Goal: Information Seeking & Learning: Compare options

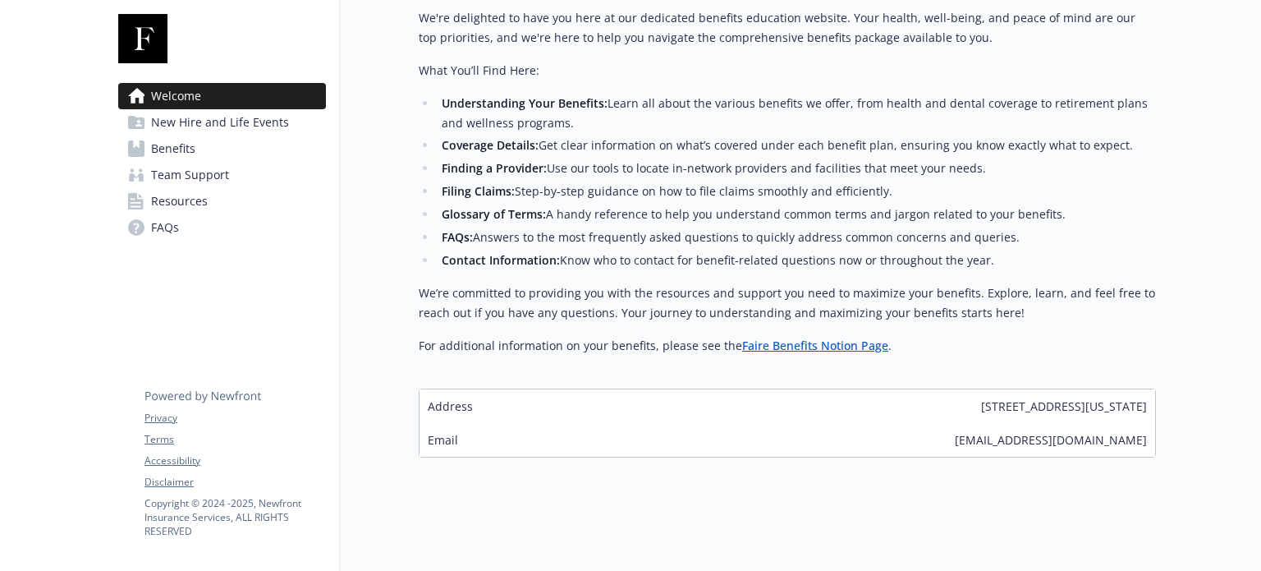
scroll to position [457, 5]
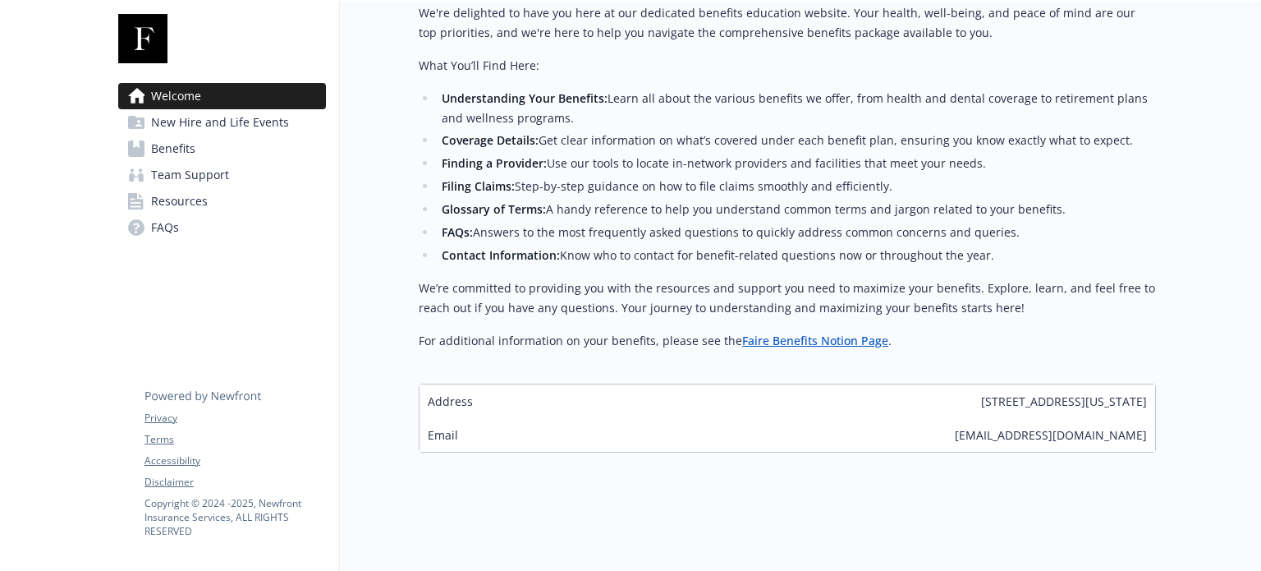
click at [197, 150] on link "Benefits" at bounding box center [222, 149] width 208 height 26
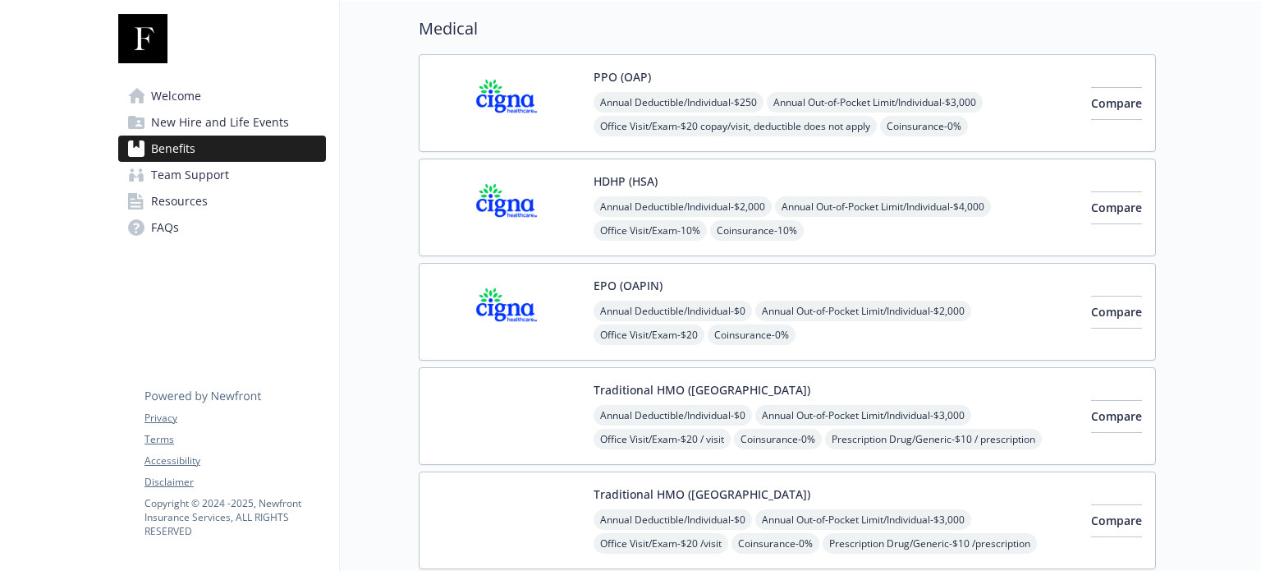
scroll to position [129, 5]
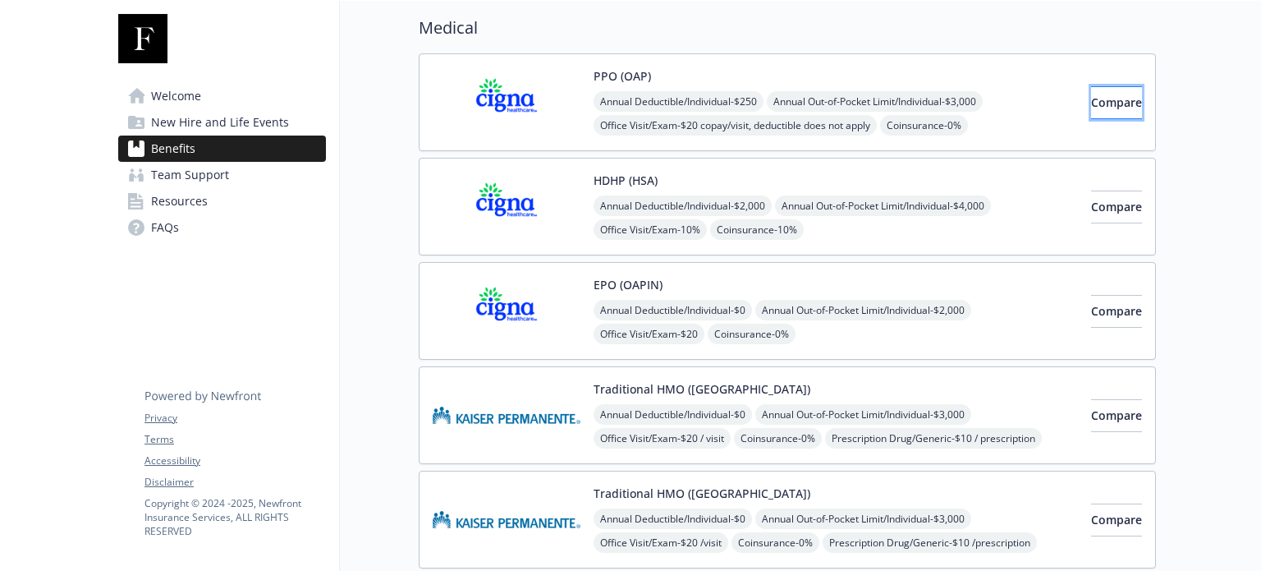
click at [1091, 101] on span "Compare" at bounding box center [1116, 102] width 51 height 16
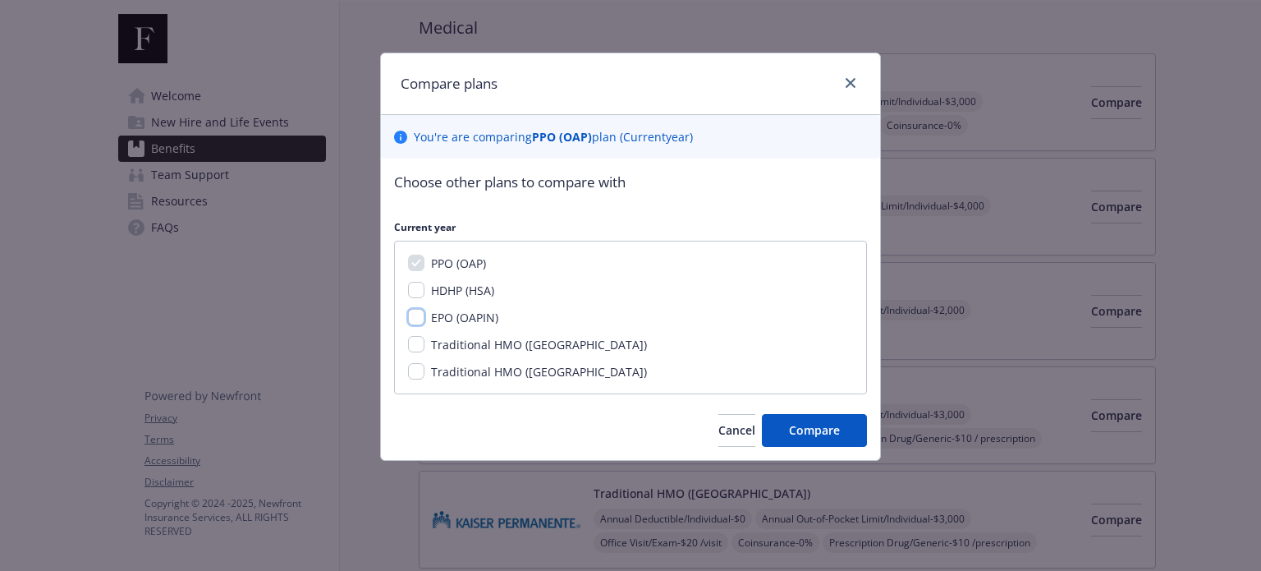
click at [411, 321] on input "EPO (OAPIN)" at bounding box center [416, 317] width 16 height 16
checkbox input "true"
click at [414, 342] on input "Traditional HMO ([GEOGRAPHIC_DATA])" at bounding box center [416, 344] width 16 height 16
checkbox input "true"
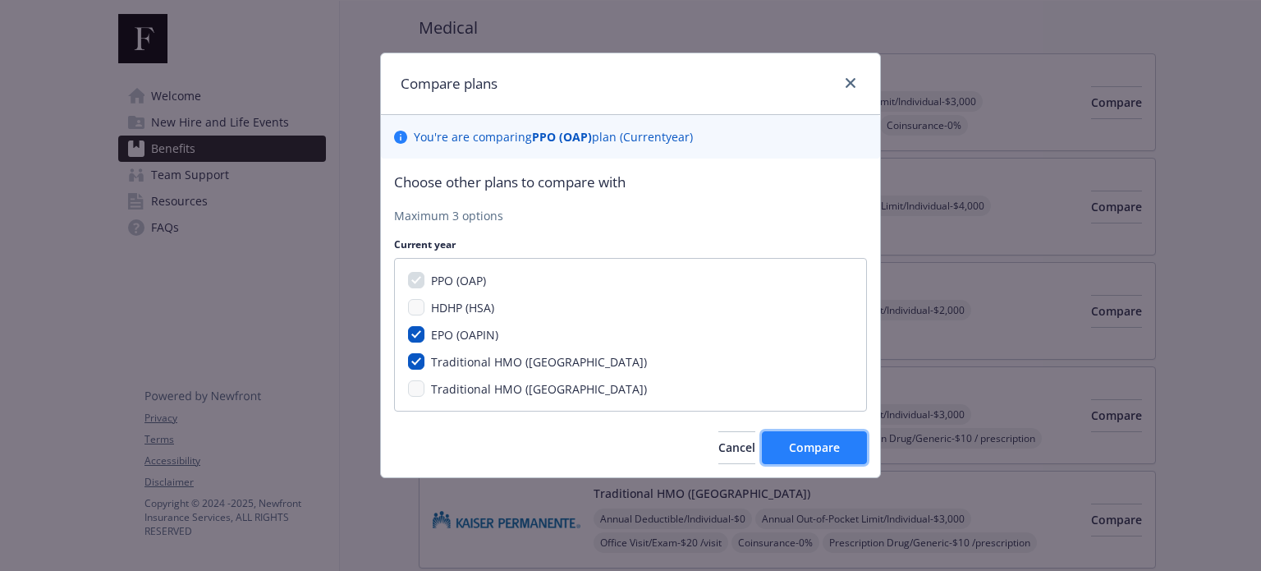
click at [797, 451] on span "Compare" at bounding box center [814, 447] width 51 height 16
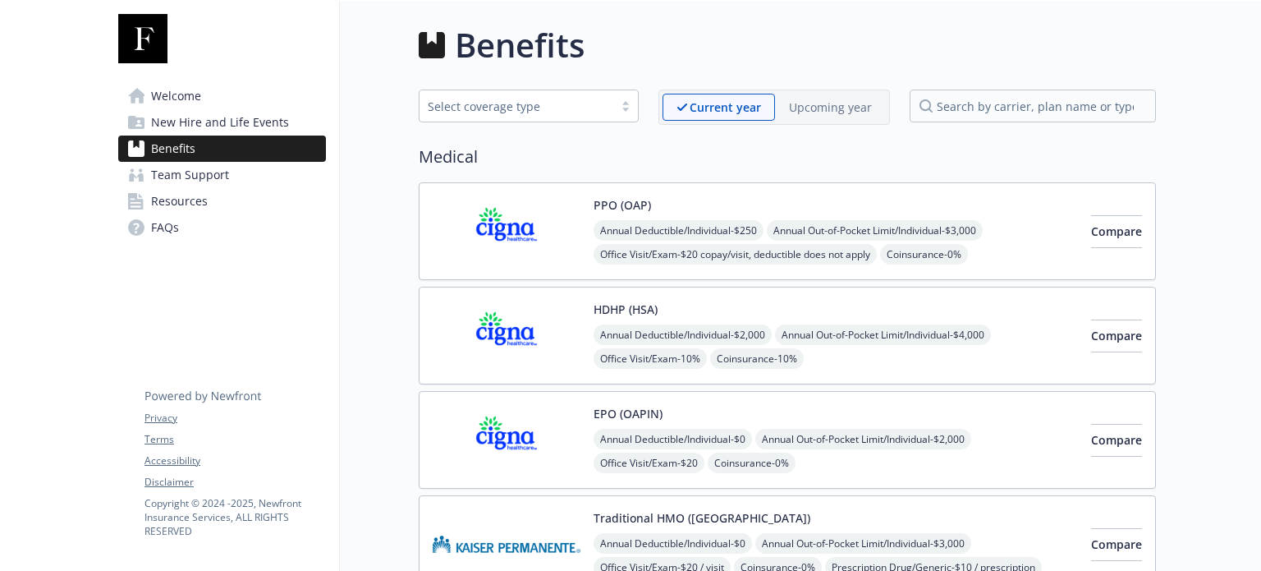
scroll to position [0, 5]
click at [1091, 229] on span "Compare" at bounding box center [1116, 231] width 51 height 16
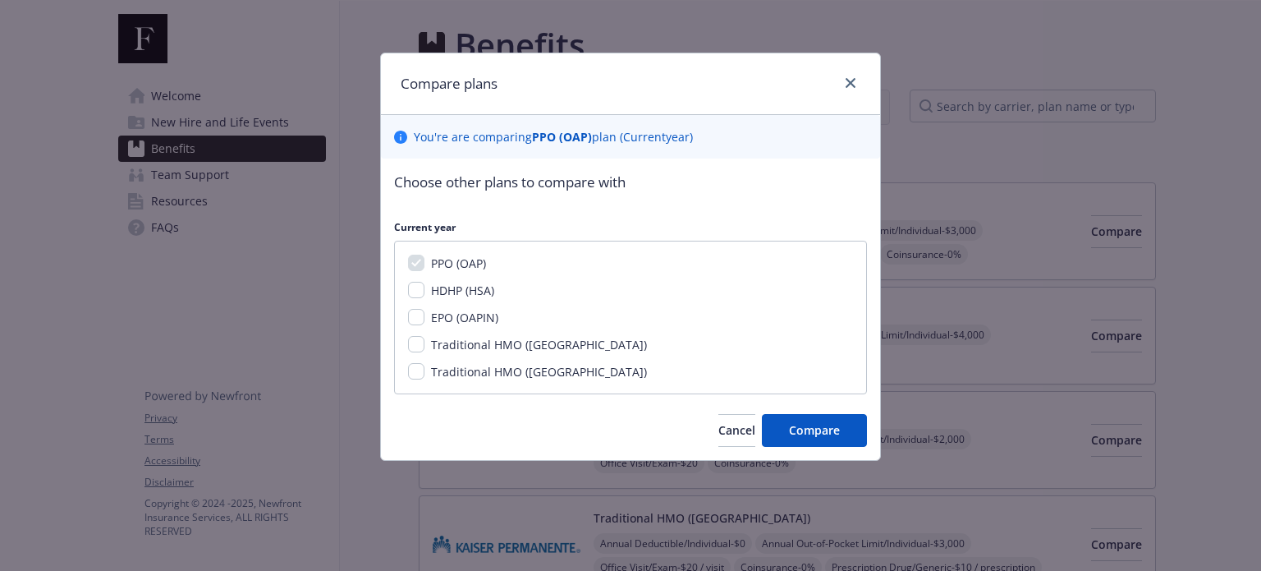
click at [487, 286] on span "HDHP (HSA)" at bounding box center [462, 291] width 63 height 16
click at [425, 286] on input "HDHP (HSA)" at bounding box center [416, 290] width 16 height 16
checkbox input "true"
click at [466, 312] on span "EPO (OAPIN)" at bounding box center [464, 318] width 67 height 16
click at [425, 312] on input "EPO (OAPIN)" at bounding box center [416, 317] width 16 height 16
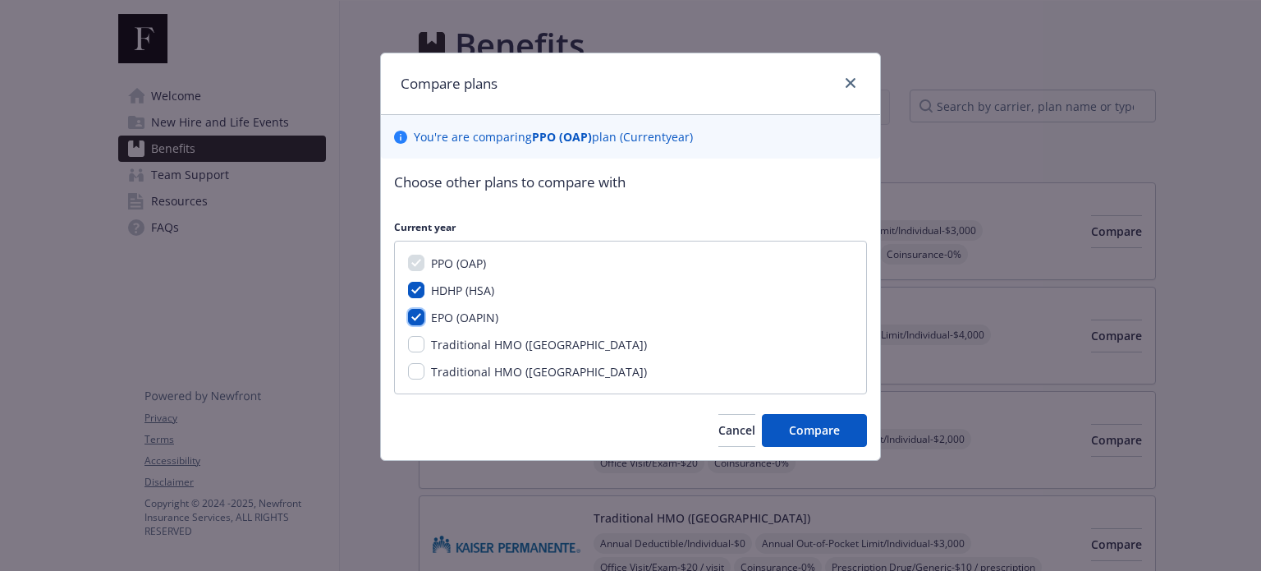
checkbox input "true"
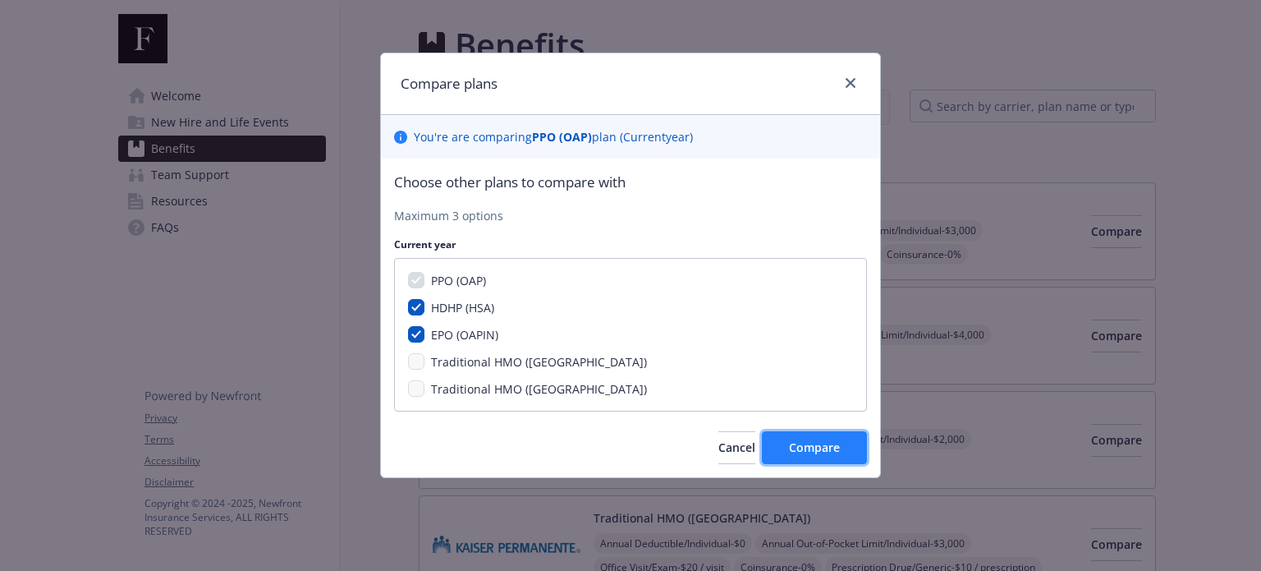
click at [843, 461] on button "Compare" at bounding box center [814, 447] width 105 height 33
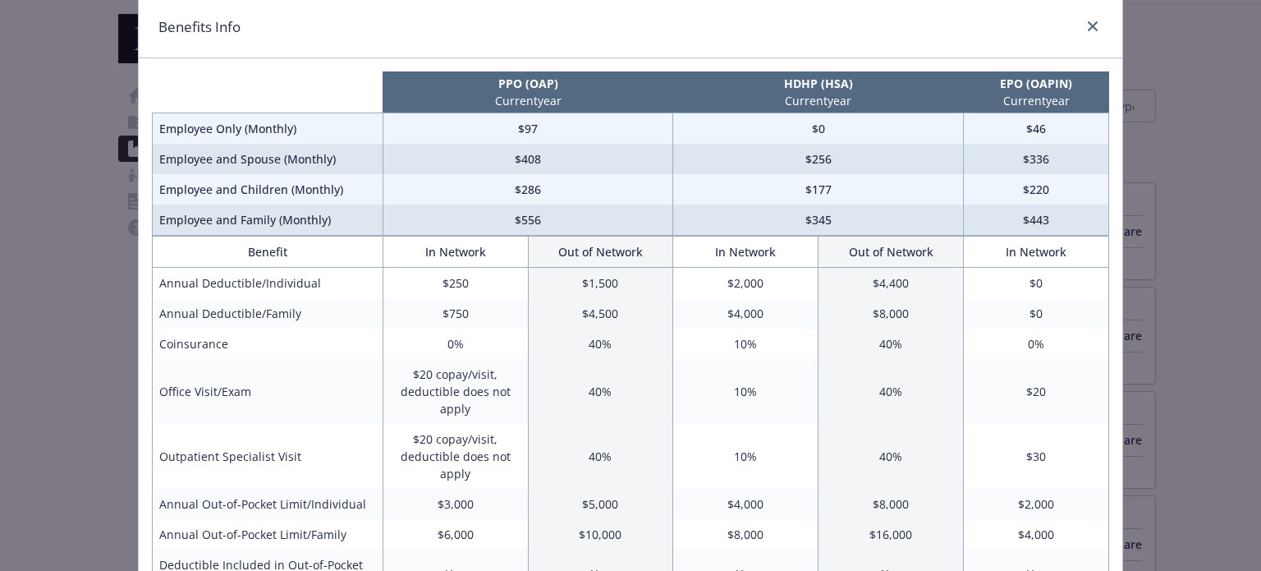
scroll to position [0, 0]
